Goal: Information Seeking & Learning: Check status

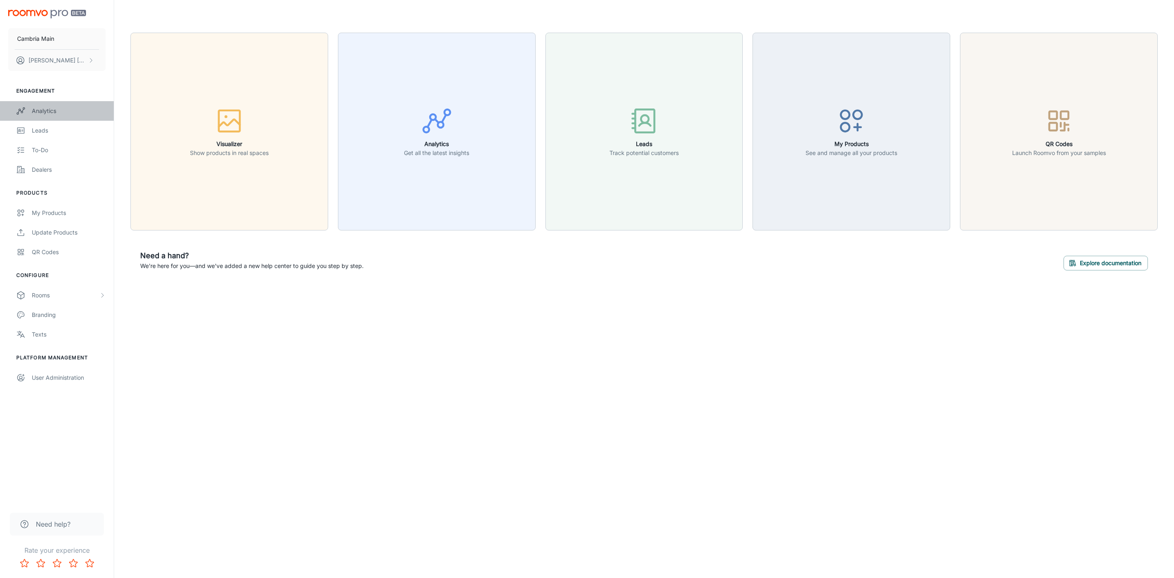
click at [29, 109] on link "Analytics" at bounding box center [57, 111] width 114 height 20
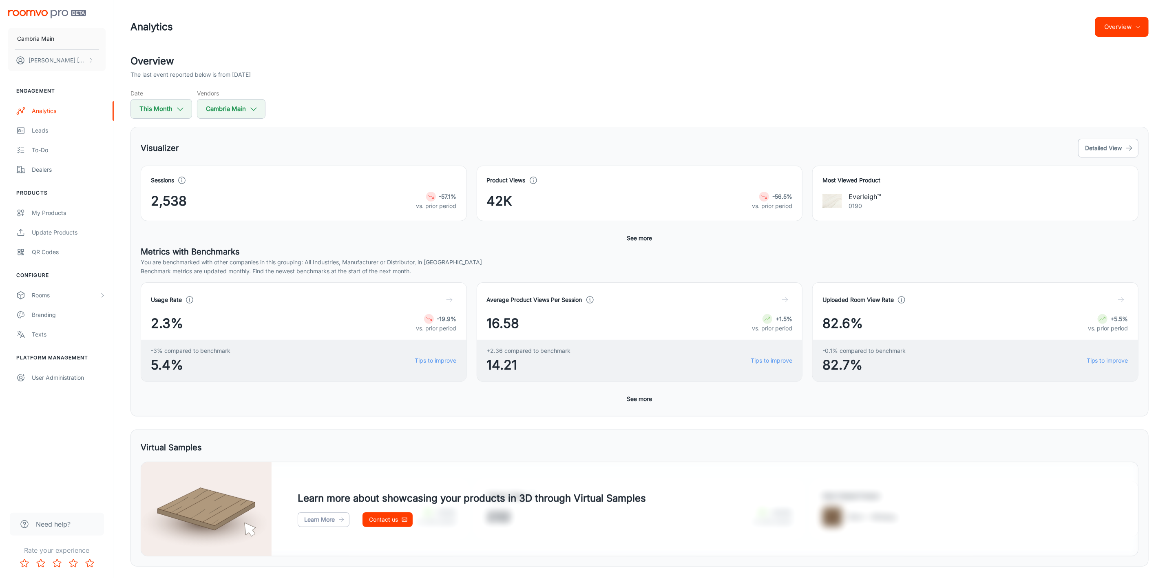
click at [1122, 17] on button "Overview" at bounding box center [1121, 27] width 53 height 20
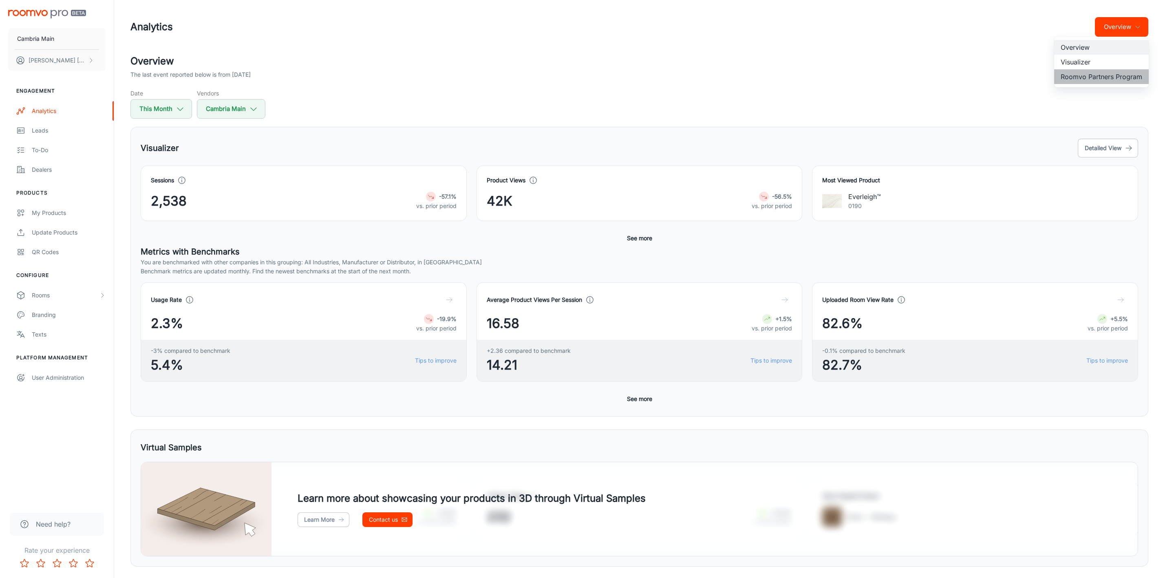
click at [1101, 73] on li "Roomvo Partners Program" at bounding box center [1101, 76] width 95 height 15
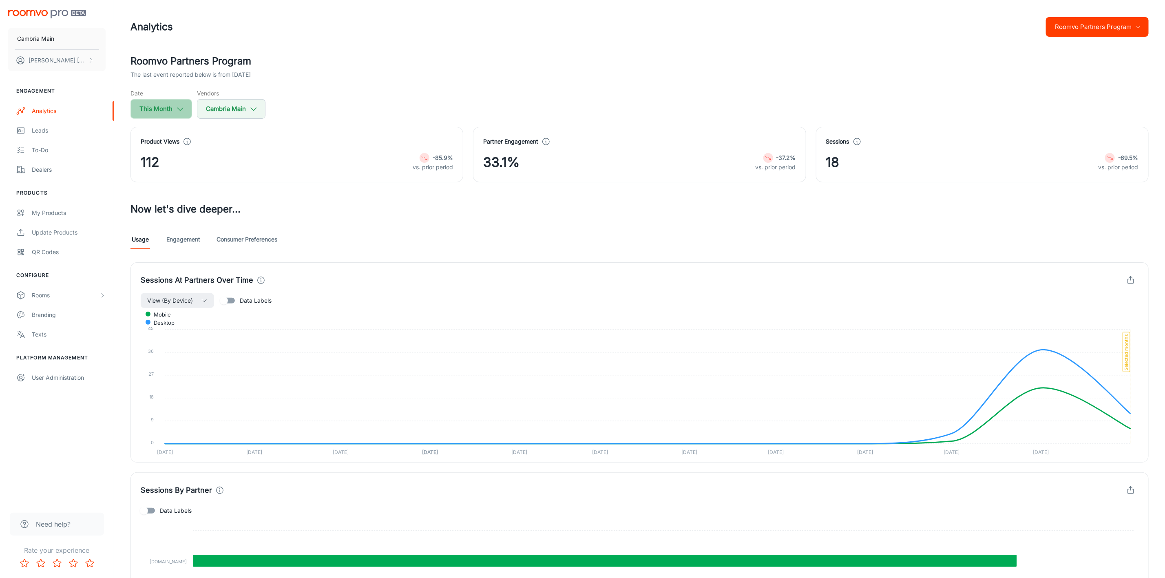
click at [182, 109] on icon "button" at bounding box center [180, 108] width 9 height 9
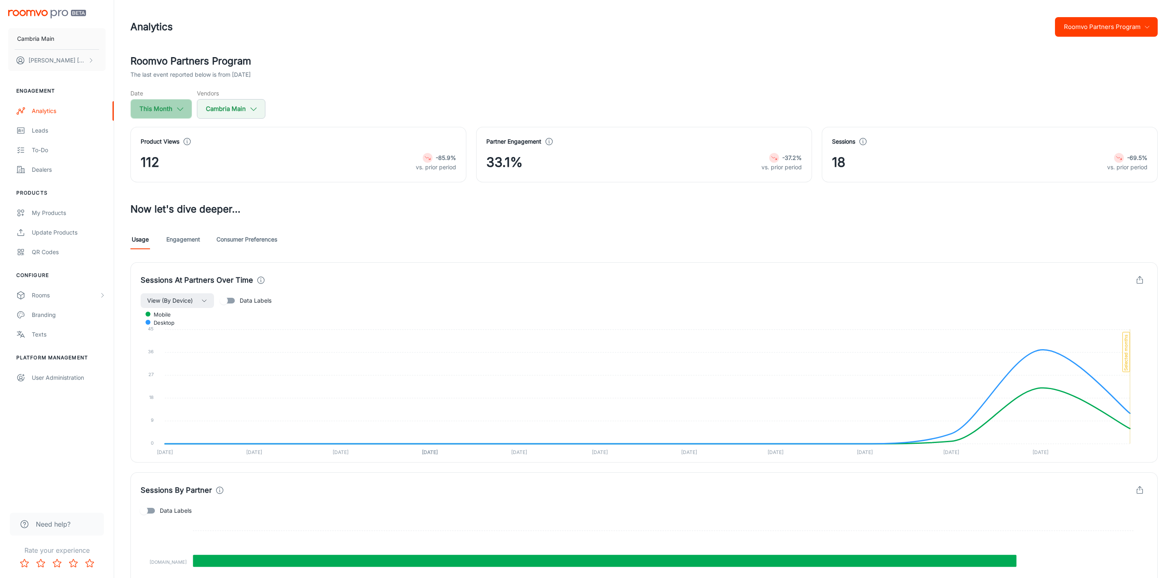
select select "8"
select select "2025"
select select "8"
select select "2025"
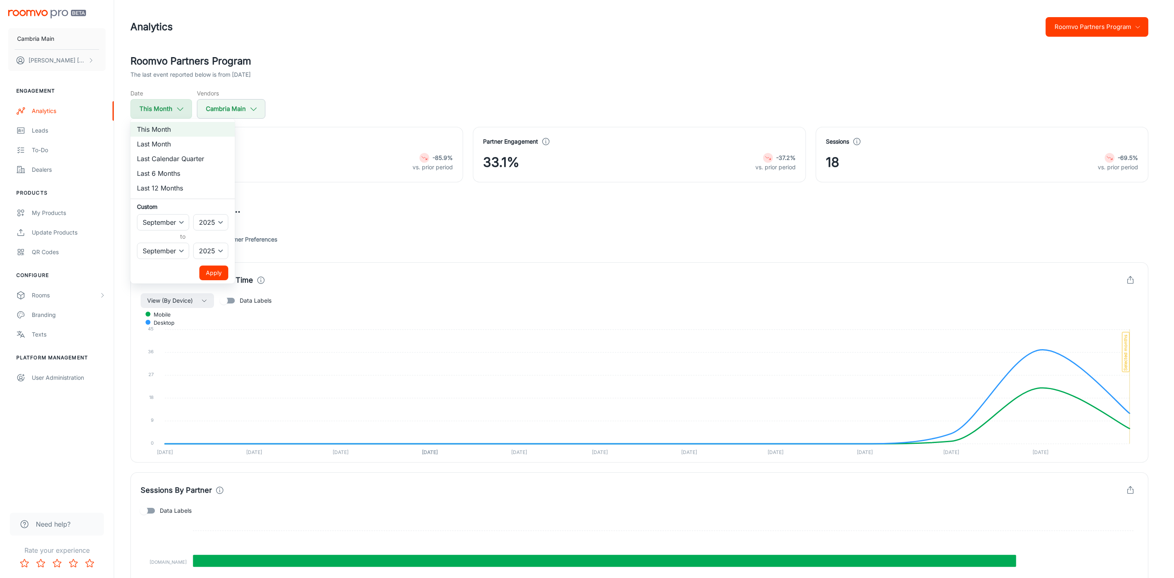
click at [182, 109] on div at bounding box center [587, 289] width 1174 height 578
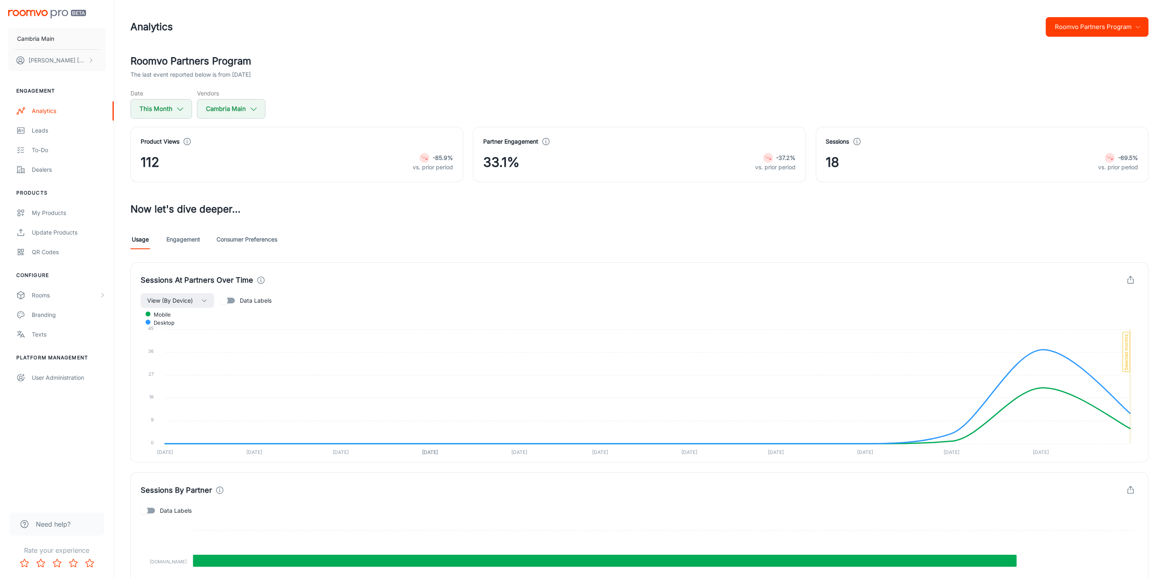
click at [254, 107] on icon "button" at bounding box center [253, 108] width 9 height 9
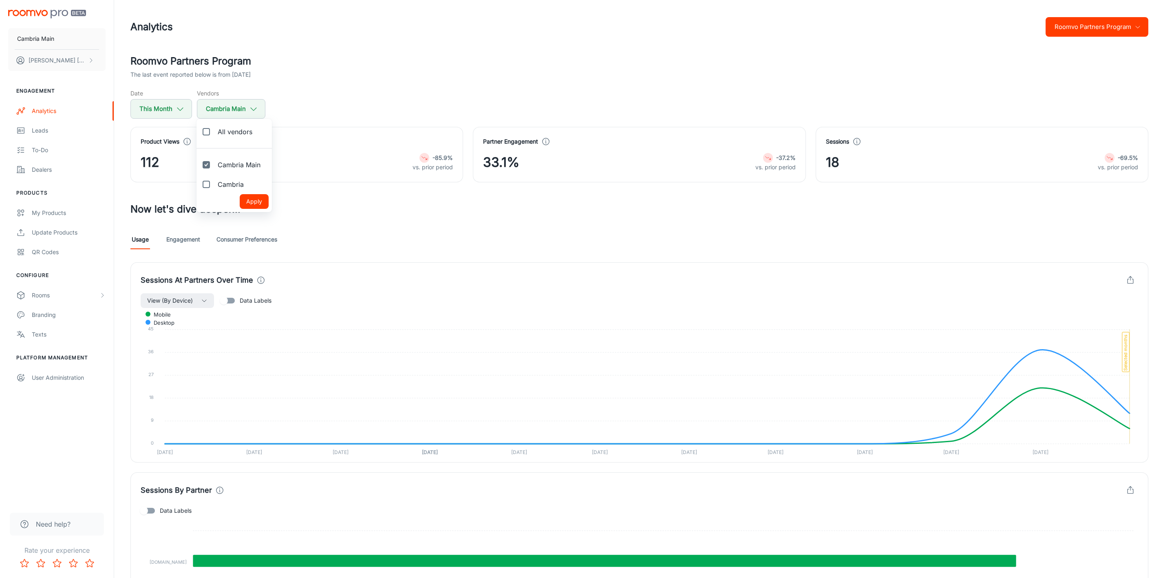
click at [225, 179] on span "Cambria" at bounding box center [231, 184] width 26 height 10
click at [214, 179] on input "Cambria" at bounding box center [206, 184] width 16 height 16
checkbox input "true"
click at [256, 204] on button "Apply" at bounding box center [254, 201] width 29 height 15
checkbox input "true"
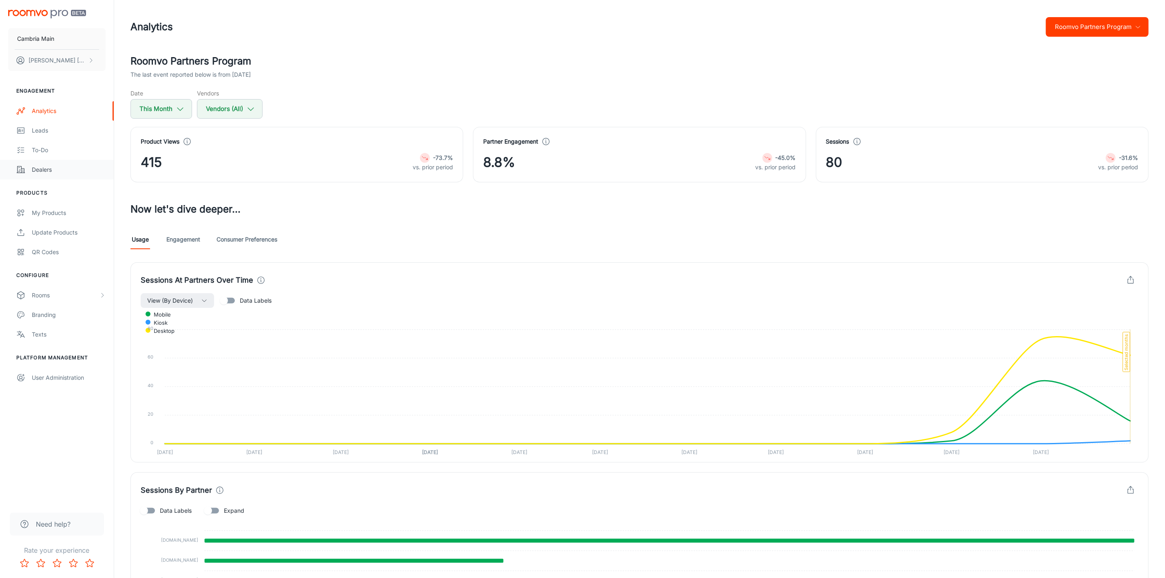
click at [48, 168] on div "Dealers" at bounding box center [69, 169] width 74 height 9
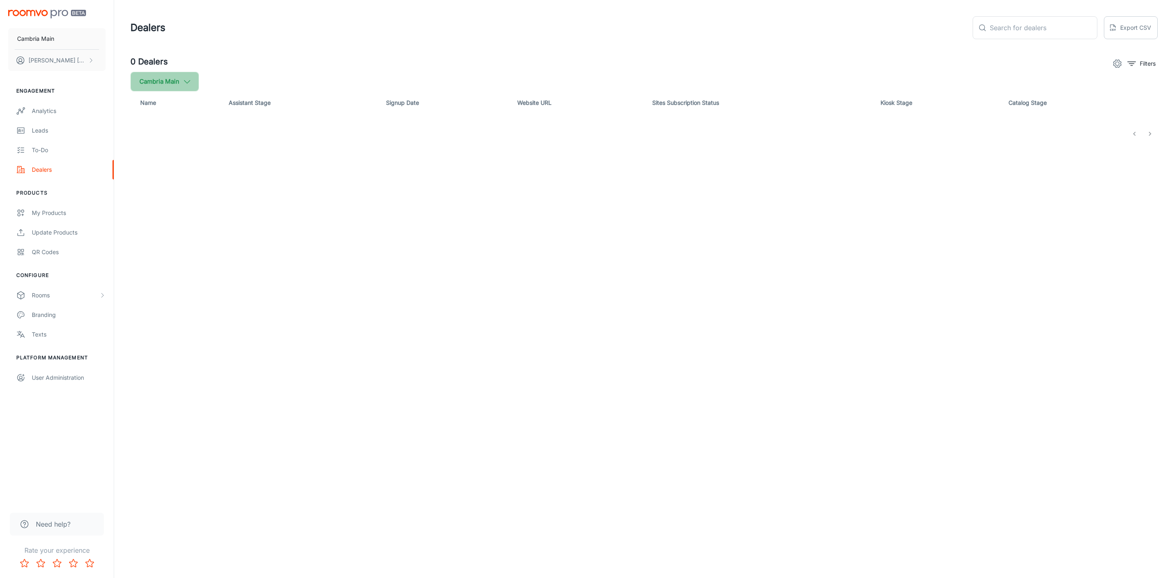
click at [179, 74] on button "Cambria Main" at bounding box center [164, 82] width 68 height 20
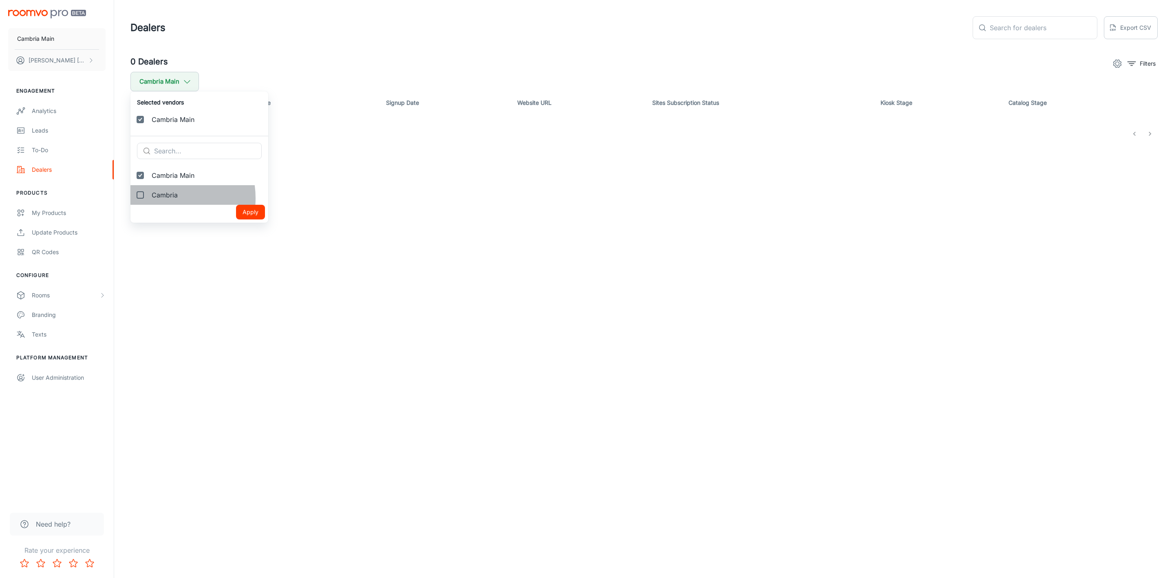
click at [158, 198] on span "Cambria" at bounding box center [207, 195] width 110 height 10
click at [148, 198] on input "Cambria" at bounding box center [140, 195] width 16 height 16
checkbox input "true"
click at [240, 226] on button "Apply" at bounding box center [250, 231] width 29 height 15
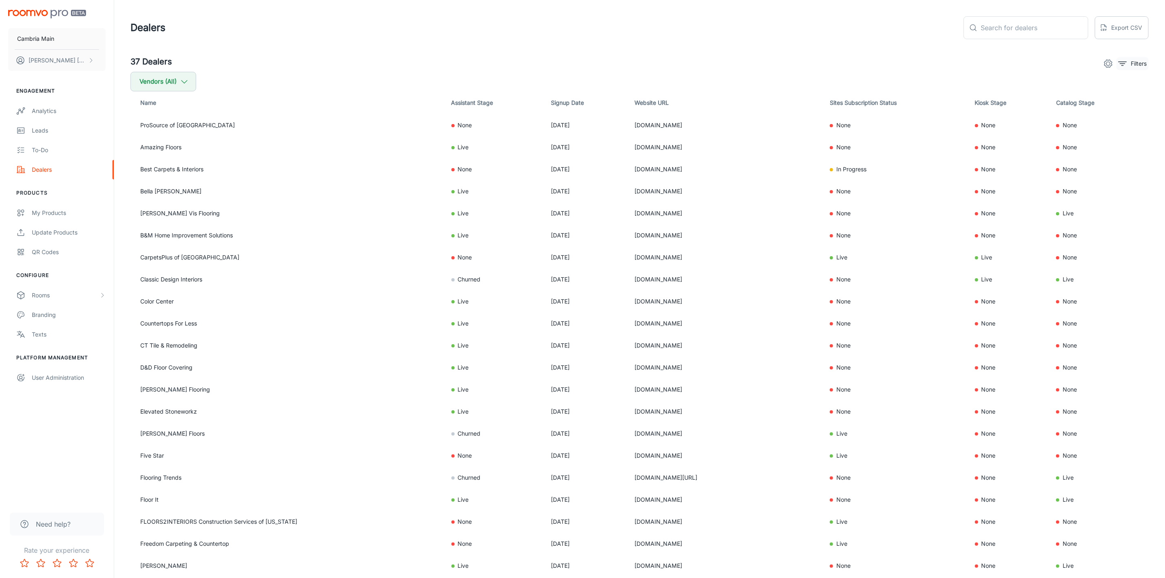
click at [1128, 57] on button "Filters" at bounding box center [1132, 63] width 32 height 13
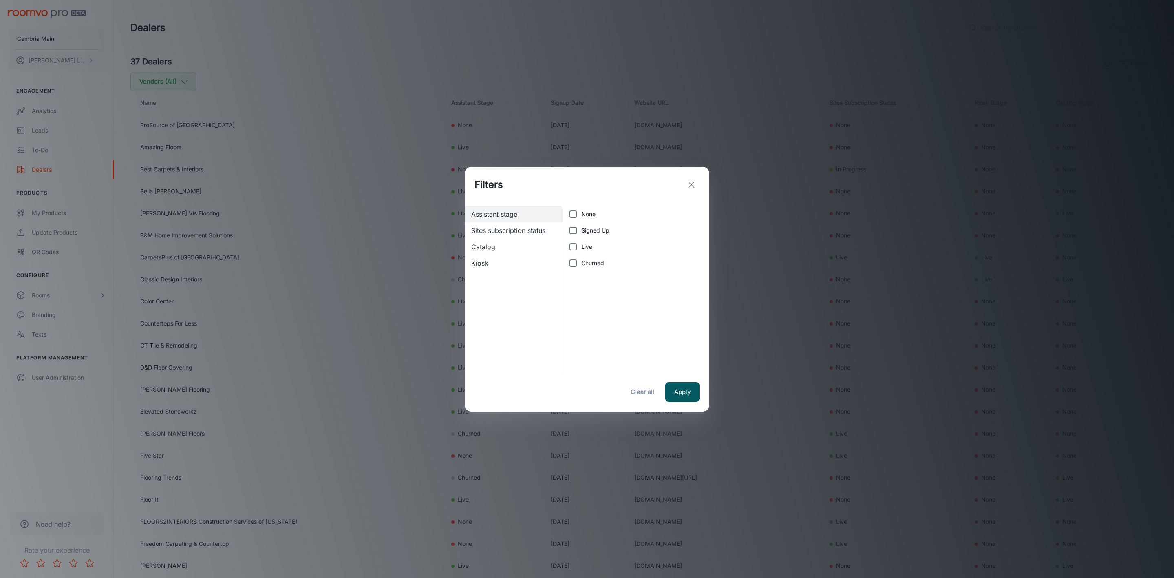
click at [577, 246] on input "Live" at bounding box center [573, 247] width 16 height 16
checkbox input "true"
click at [673, 399] on button "Apply" at bounding box center [682, 392] width 34 height 20
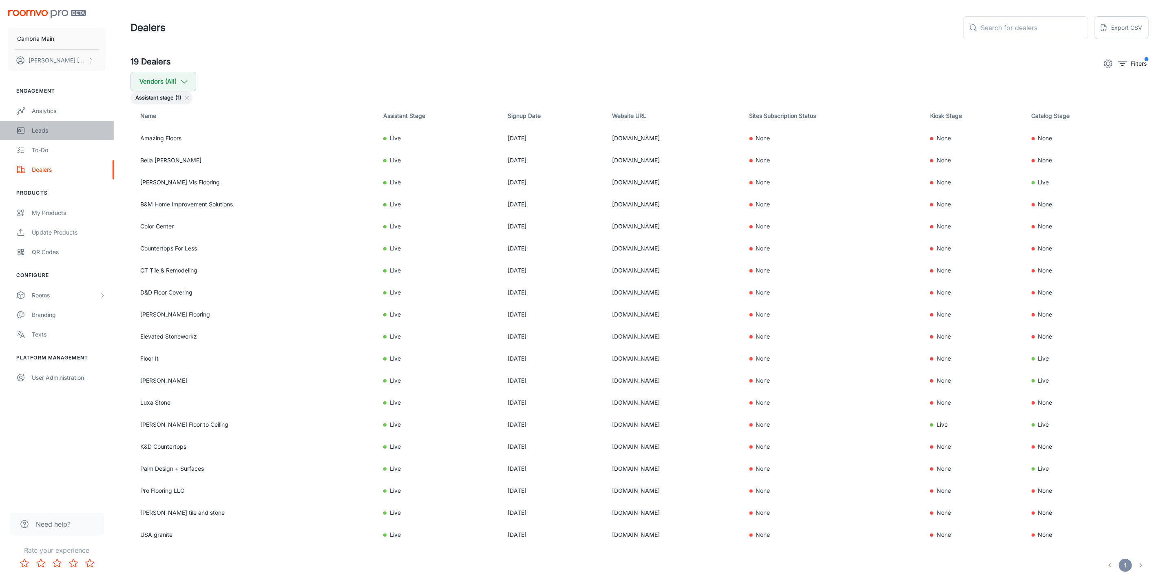
click at [40, 132] on div "Leads" at bounding box center [69, 130] width 74 height 9
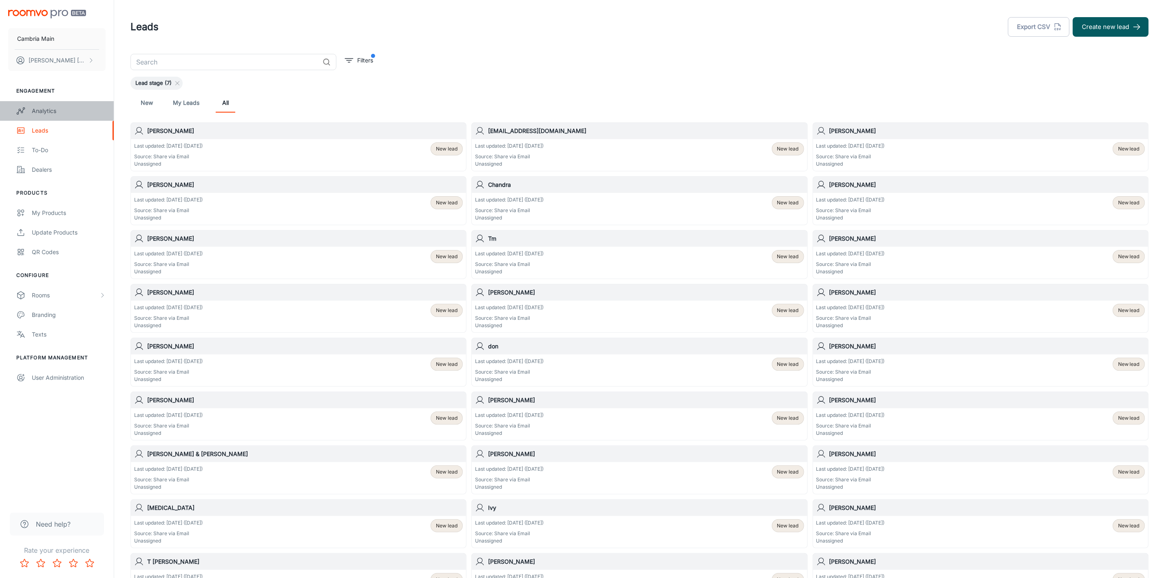
click at [49, 109] on div "Analytics" at bounding box center [69, 110] width 74 height 9
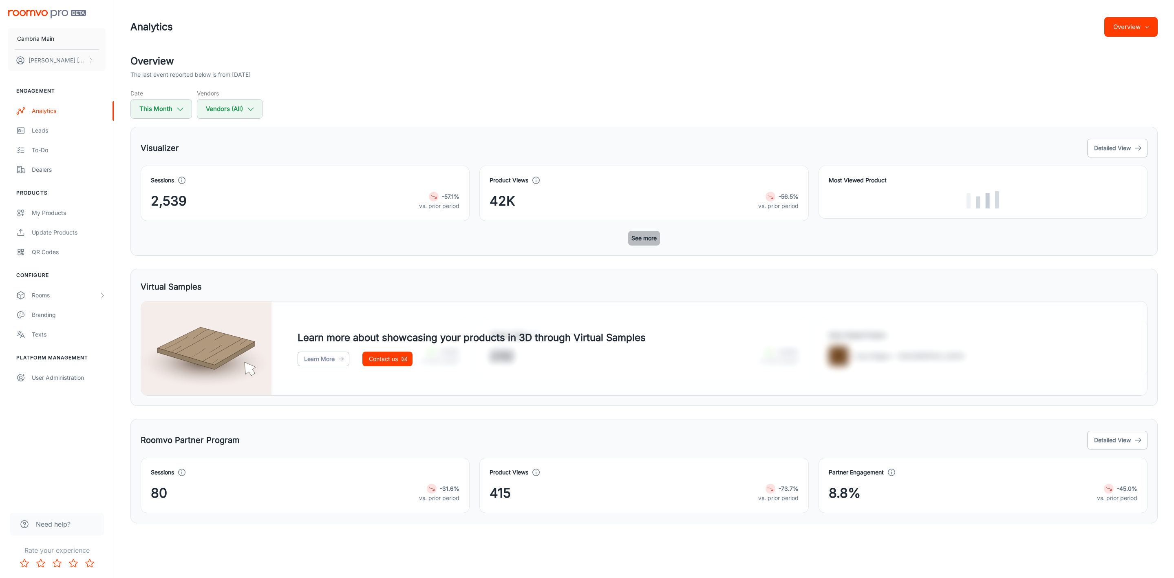
click at [630, 234] on button "See more" at bounding box center [644, 238] width 32 height 15
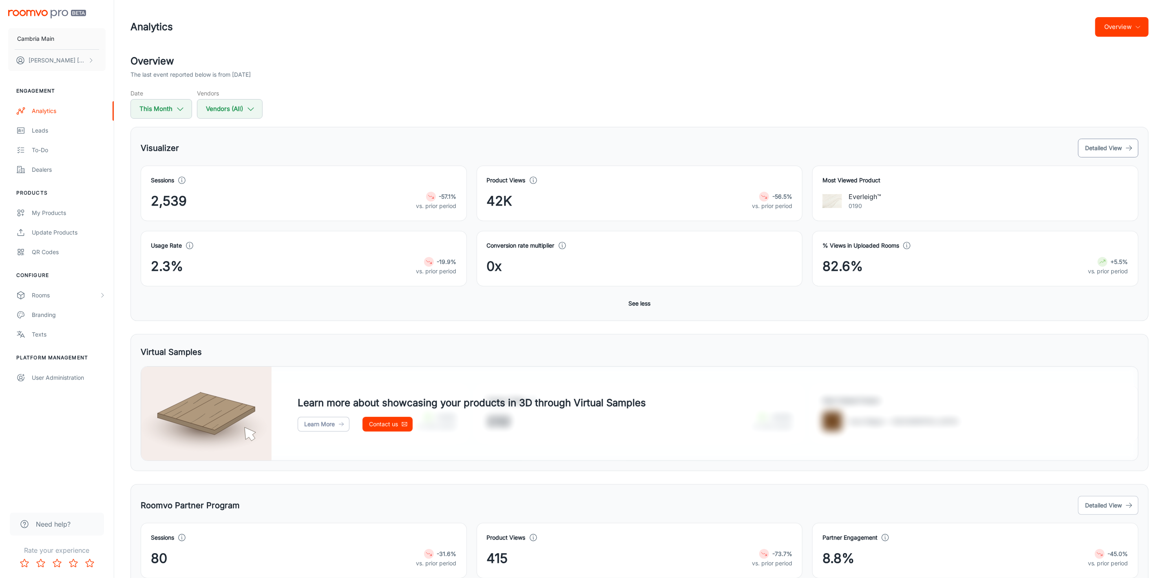
click at [1113, 150] on button "Detailed View" at bounding box center [1108, 148] width 60 height 19
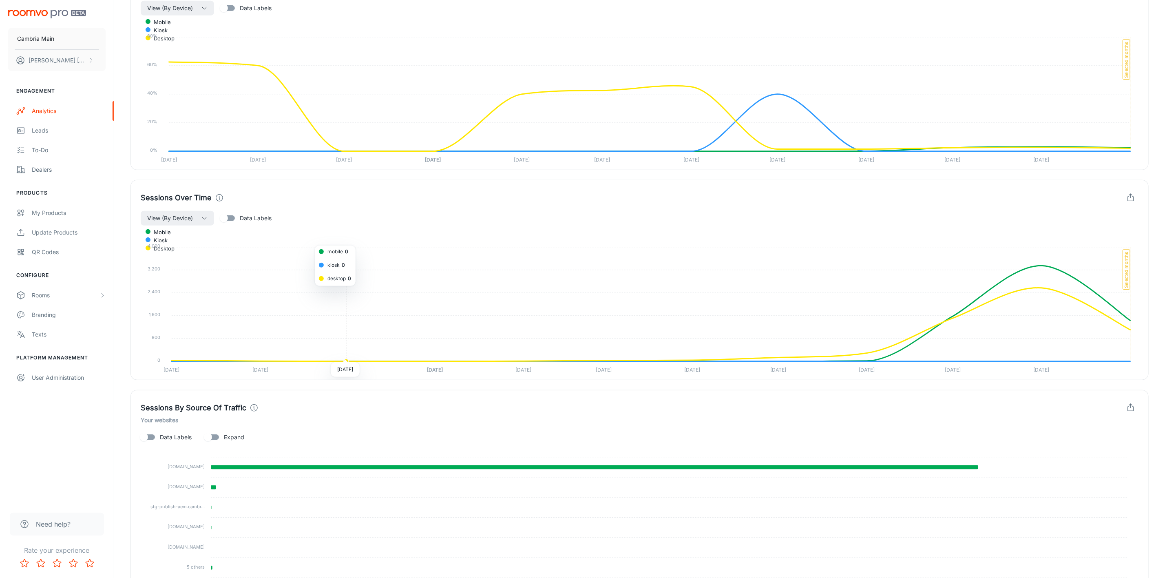
scroll to position [168, 0]
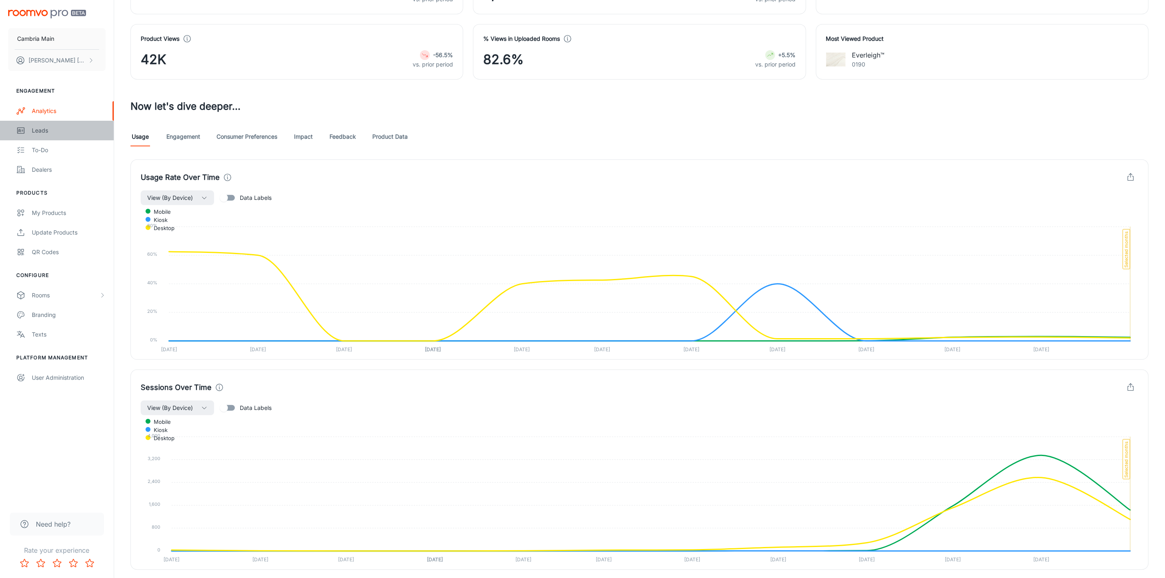
click at [39, 125] on link "Leads" at bounding box center [57, 131] width 114 height 20
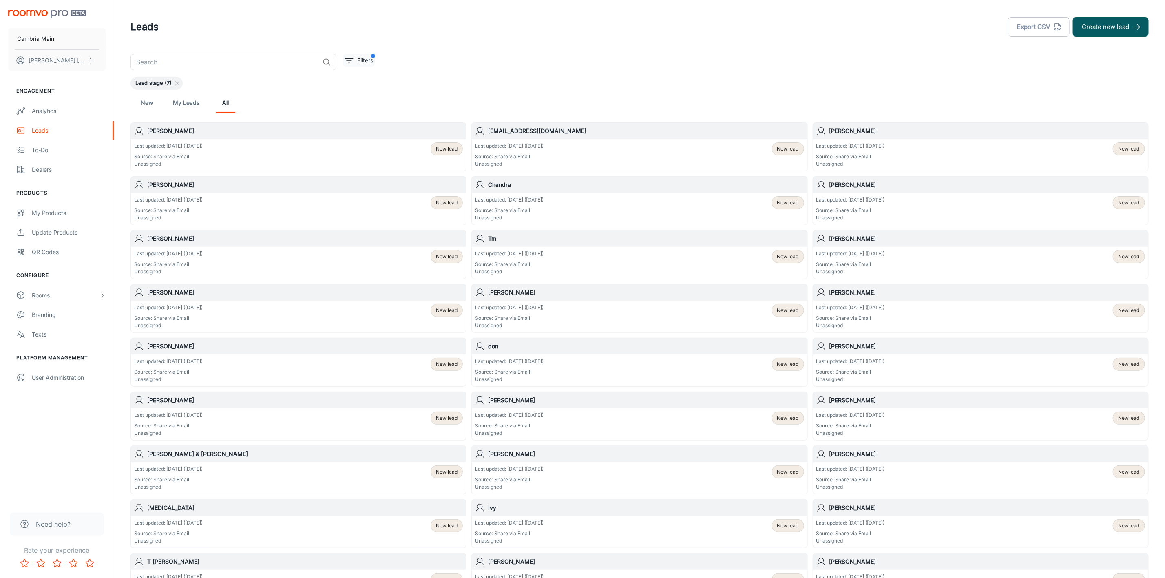
click at [349, 57] on icon "filter" at bounding box center [349, 60] width 10 height 10
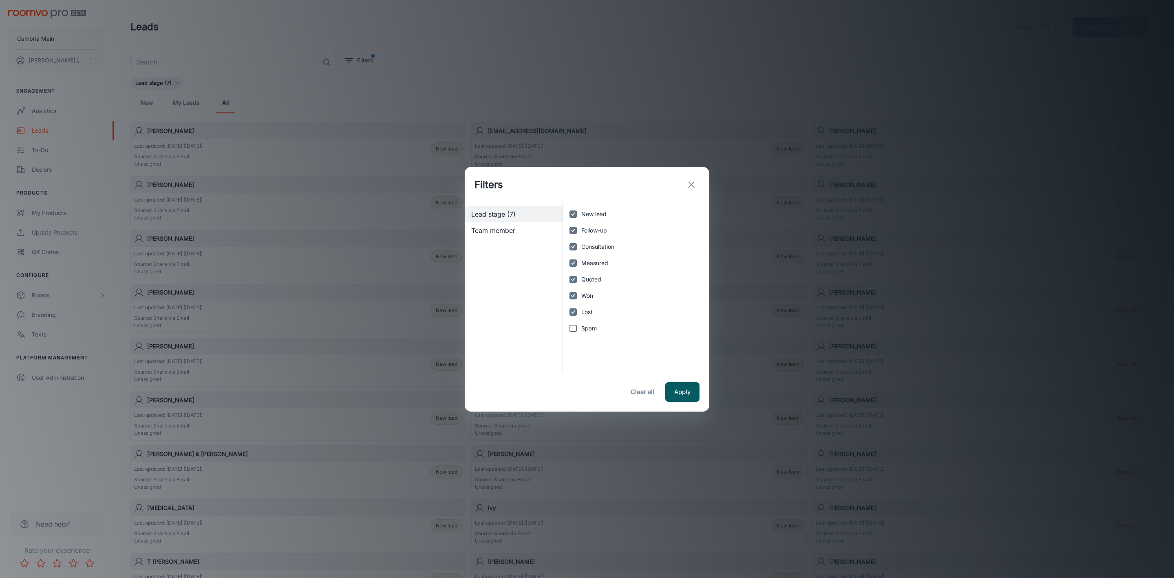
click at [687, 180] on icon "exit" at bounding box center [692, 185] width 10 height 10
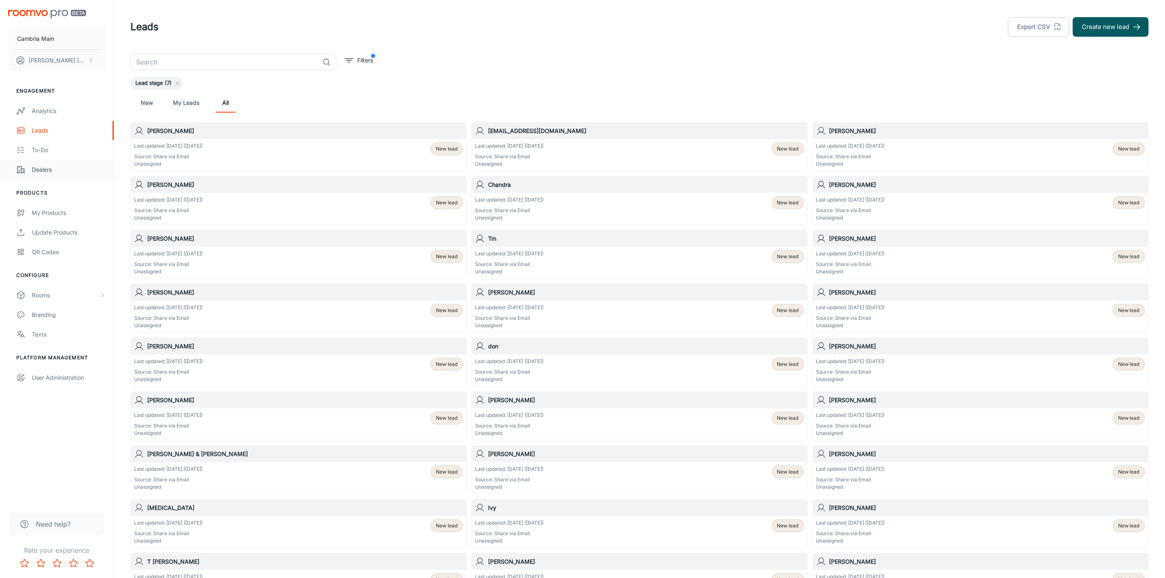
click at [35, 175] on link "Dealers" at bounding box center [57, 170] width 114 height 20
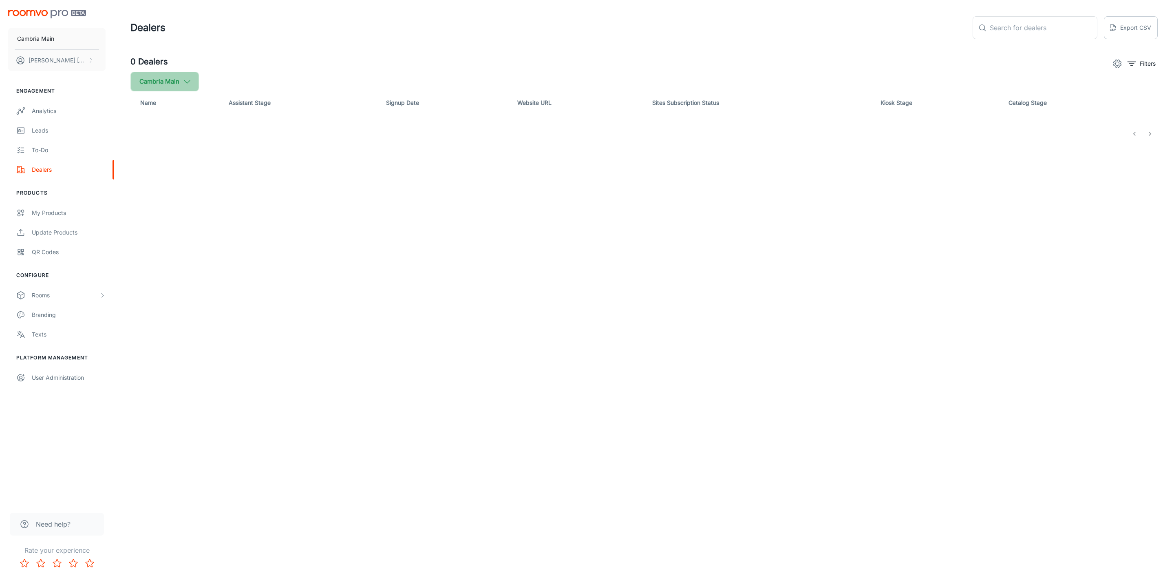
click at [172, 81] on button "Cambria Main" at bounding box center [164, 82] width 68 height 20
click at [161, 191] on span "Cambria" at bounding box center [207, 195] width 110 height 10
click at [148, 191] on input "Cambria" at bounding box center [140, 195] width 16 height 16
click at [233, 219] on label "Cambria" at bounding box center [199, 215] width 138 height 20
click at [148, 219] on input "Cambria" at bounding box center [140, 214] width 16 height 16
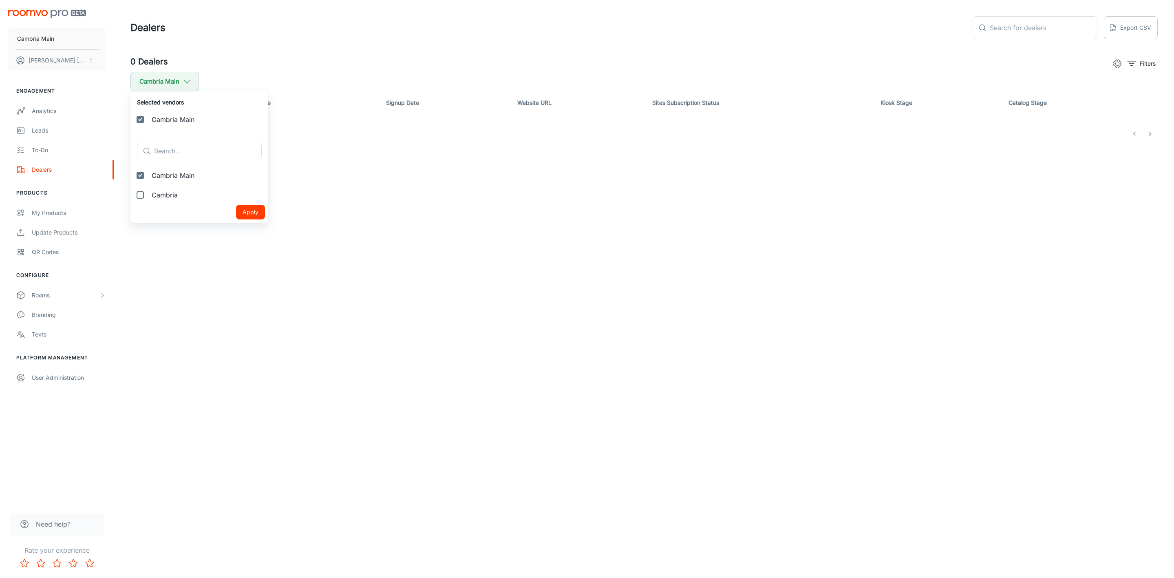
click at [166, 195] on span "Cambria" at bounding box center [207, 195] width 110 height 10
click at [148, 195] on input "Cambria" at bounding box center [140, 195] width 16 height 16
checkbox input "true"
click at [236, 233] on button "Apply" at bounding box center [250, 231] width 29 height 15
